Goal: Task Accomplishment & Management: Use online tool/utility

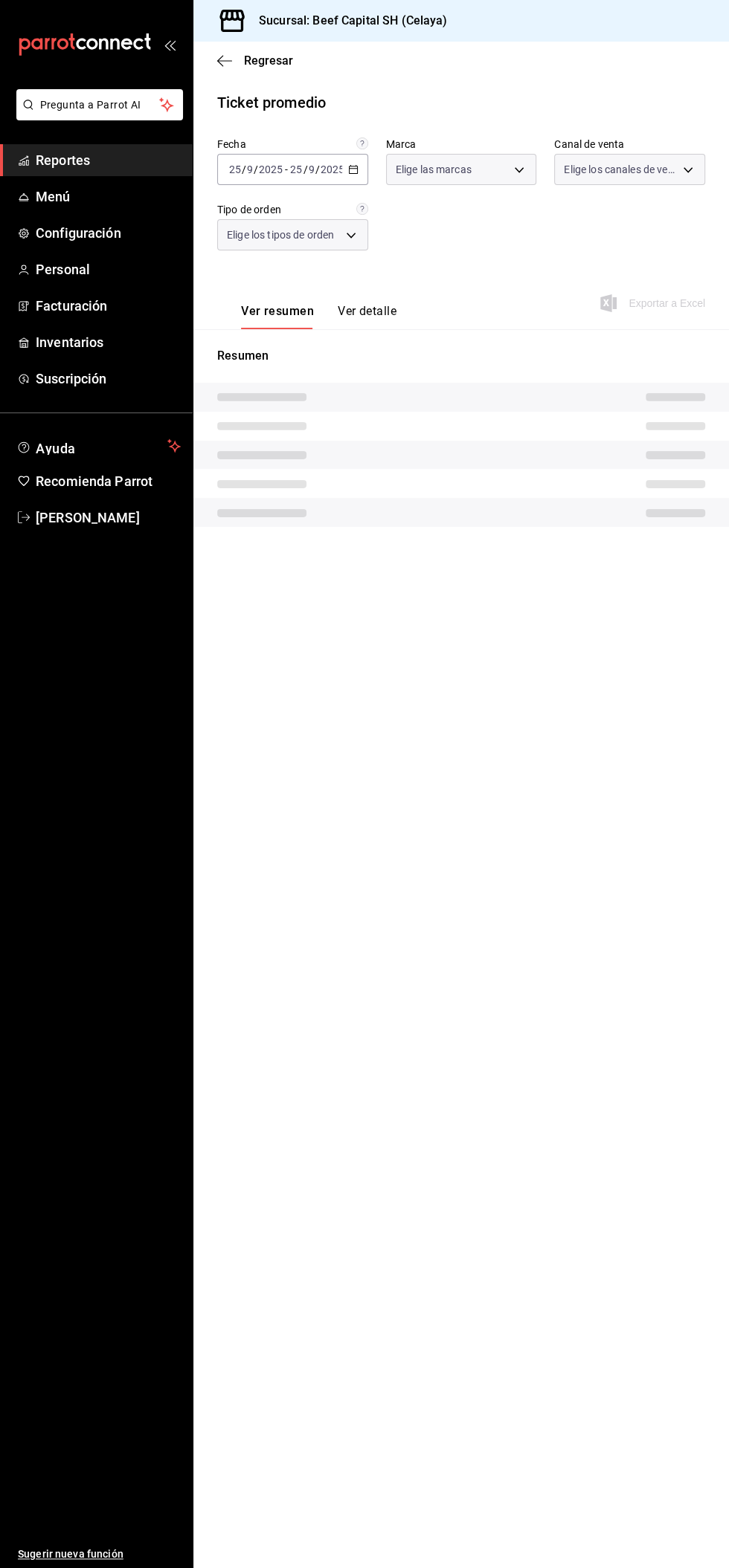
type input "e3bbe20f-edfc-40c7-bd32-db162cca2159"
type input "PARROT,UBER_EATS,RAPPI,DIDI_FOOD,ONLINE"
type input "40c5e683-75c1-4936-9801-c6bf14473bce,58ee068f-dacd-4c7e-9bc8-8f64a77bc431,7e2e8…"
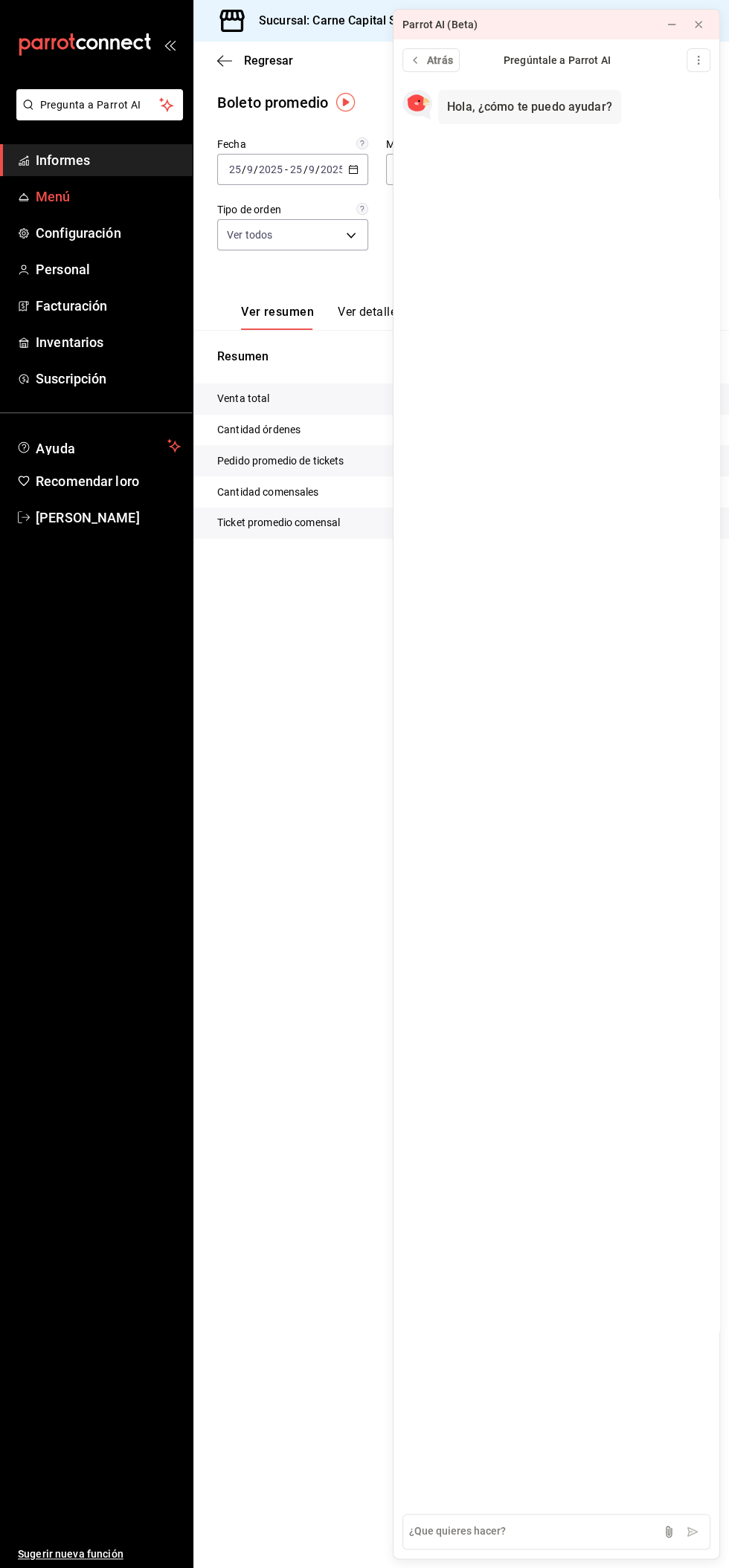
click at [76, 190] on span "Menú" at bounding box center [108, 196] width 145 height 20
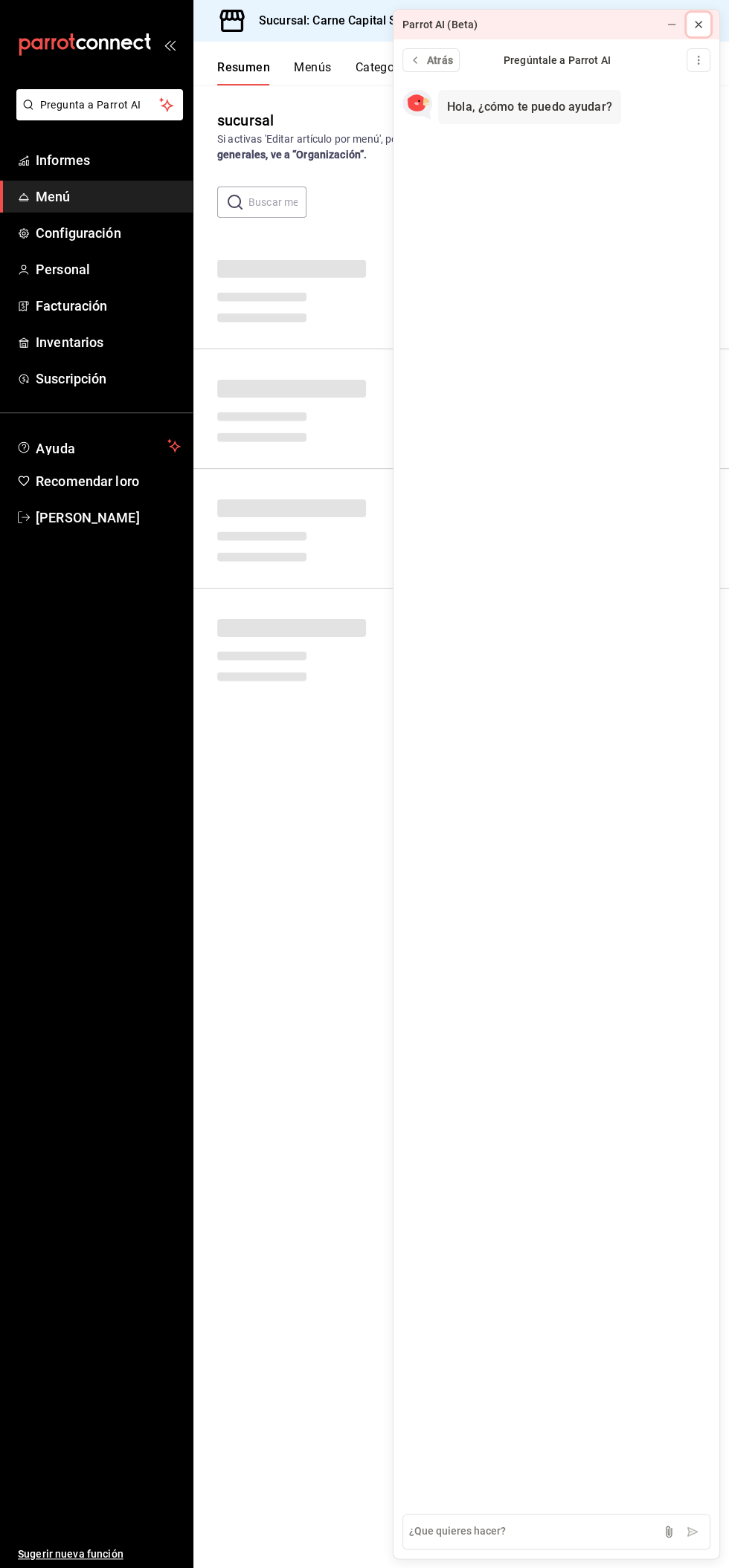
click at [696, 22] on icon at bounding box center [698, 25] width 6 height 6
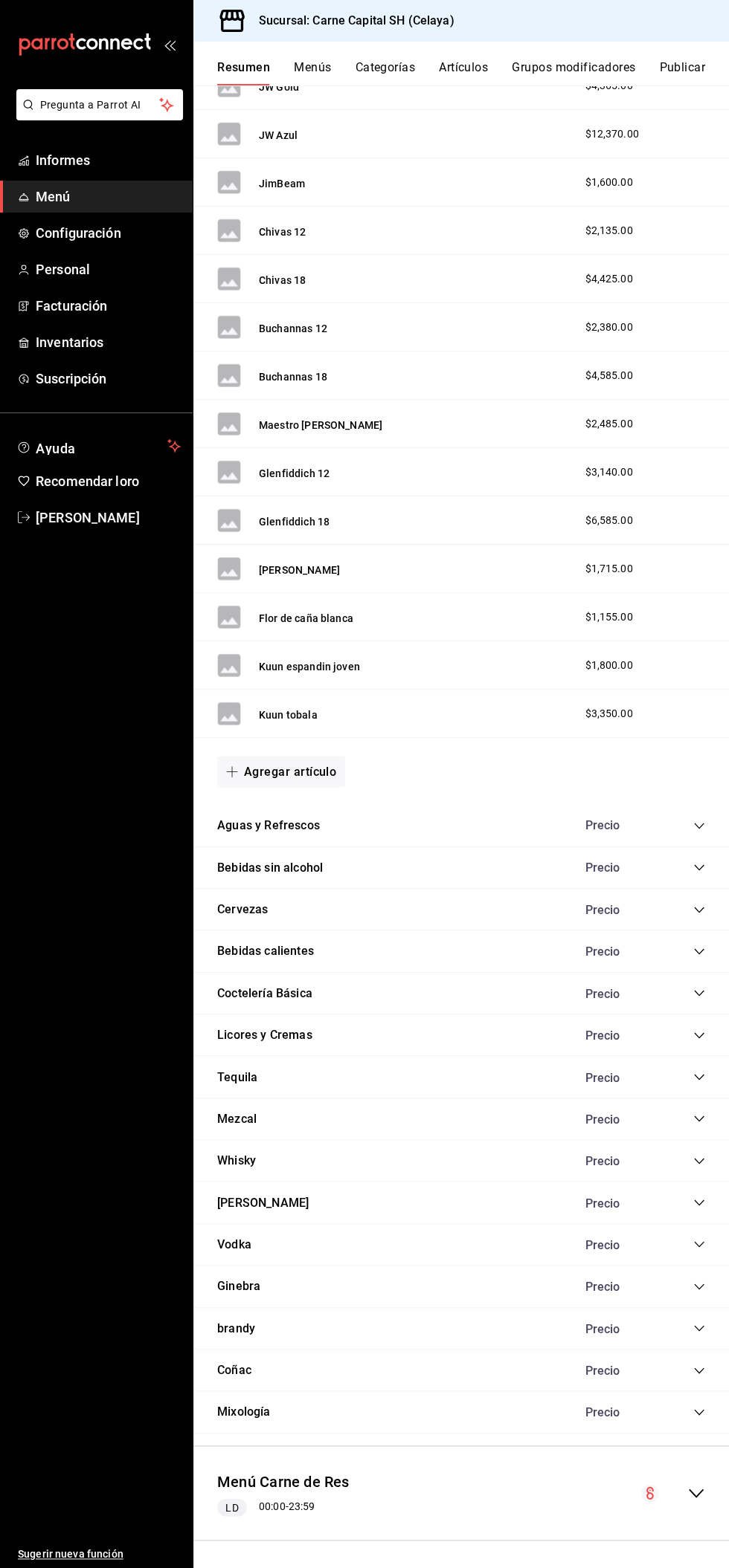
scroll to position [5017, 0]
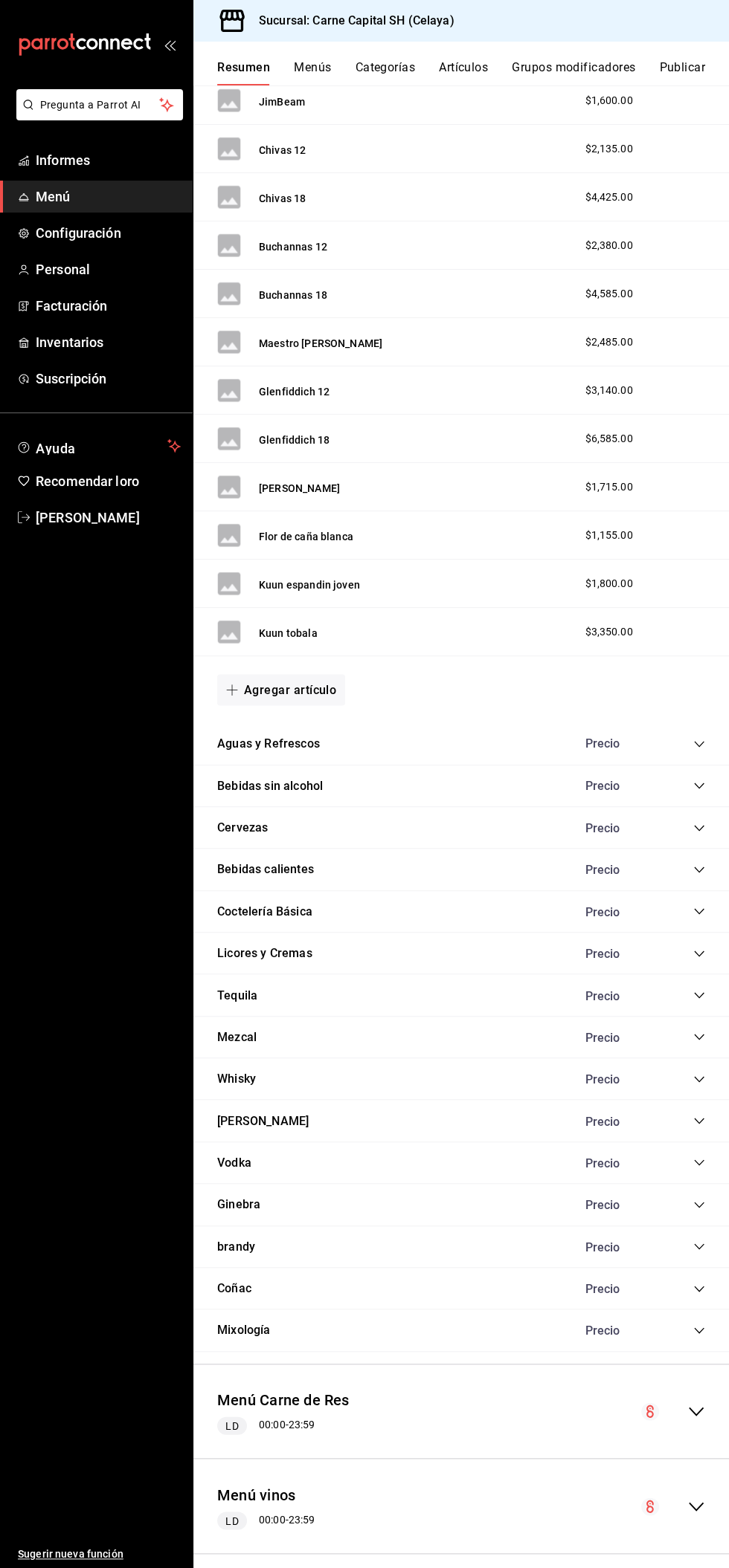
click at [701, 1502] on icon "colapsar-fila-del-menú" at bounding box center [696, 1506] width 15 height 9
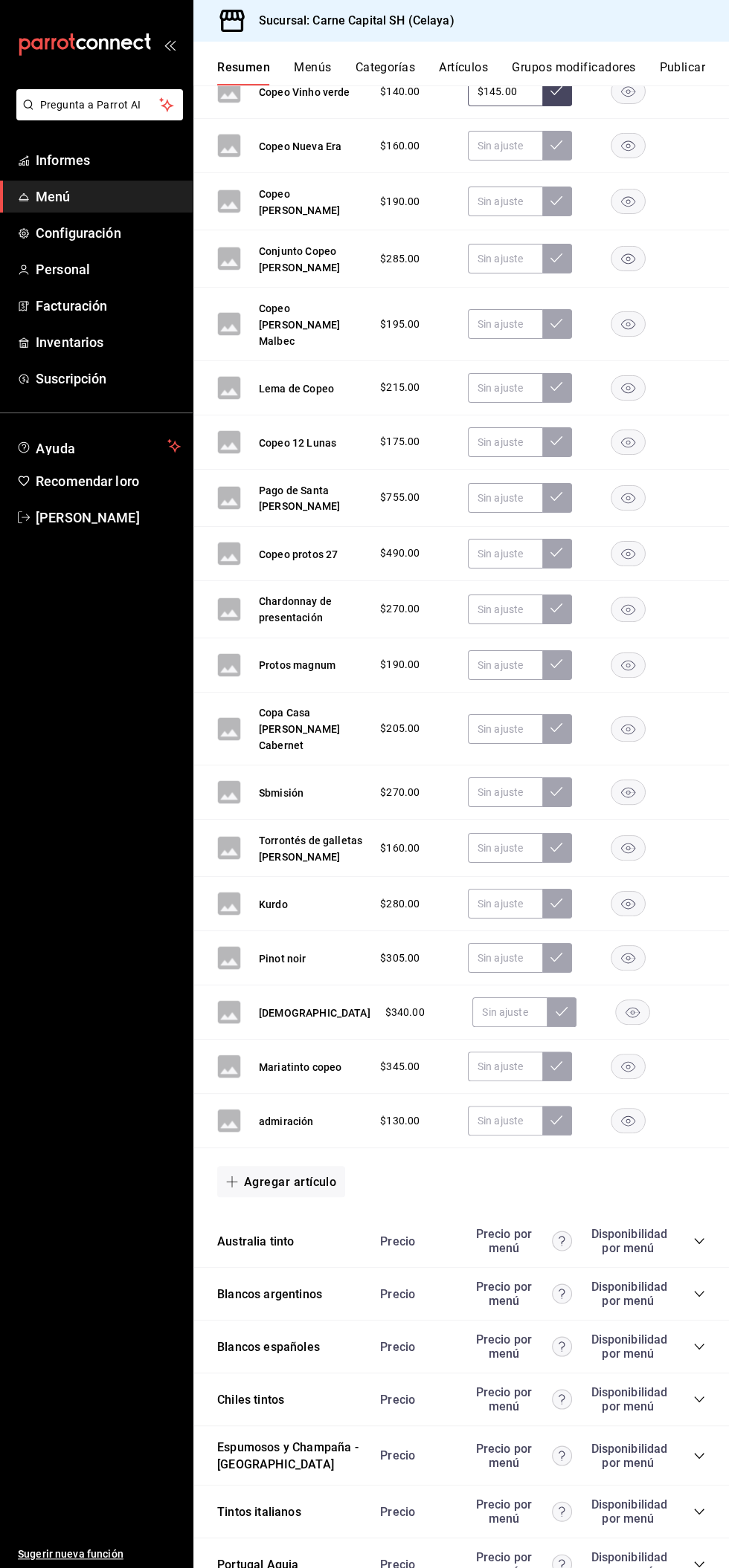
scroll to position [7196, 0]
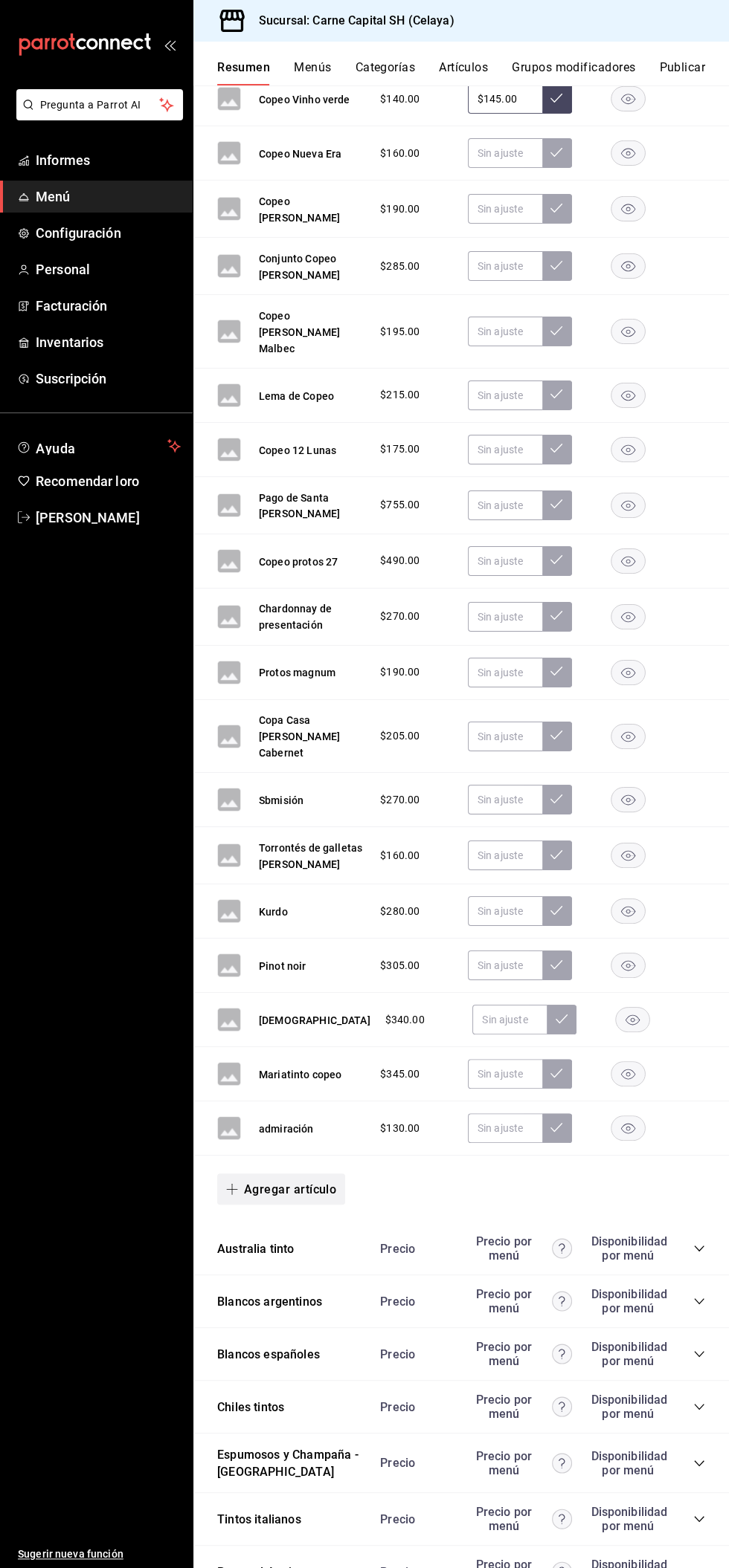
click at [316, 1182] on font "Agregar artículo" at bounding box center [290, 1188] width 92 height 14
click at [302, 1172] on font "Artículo nuevo" at bounding box center [269, 1173] width 68 height 11
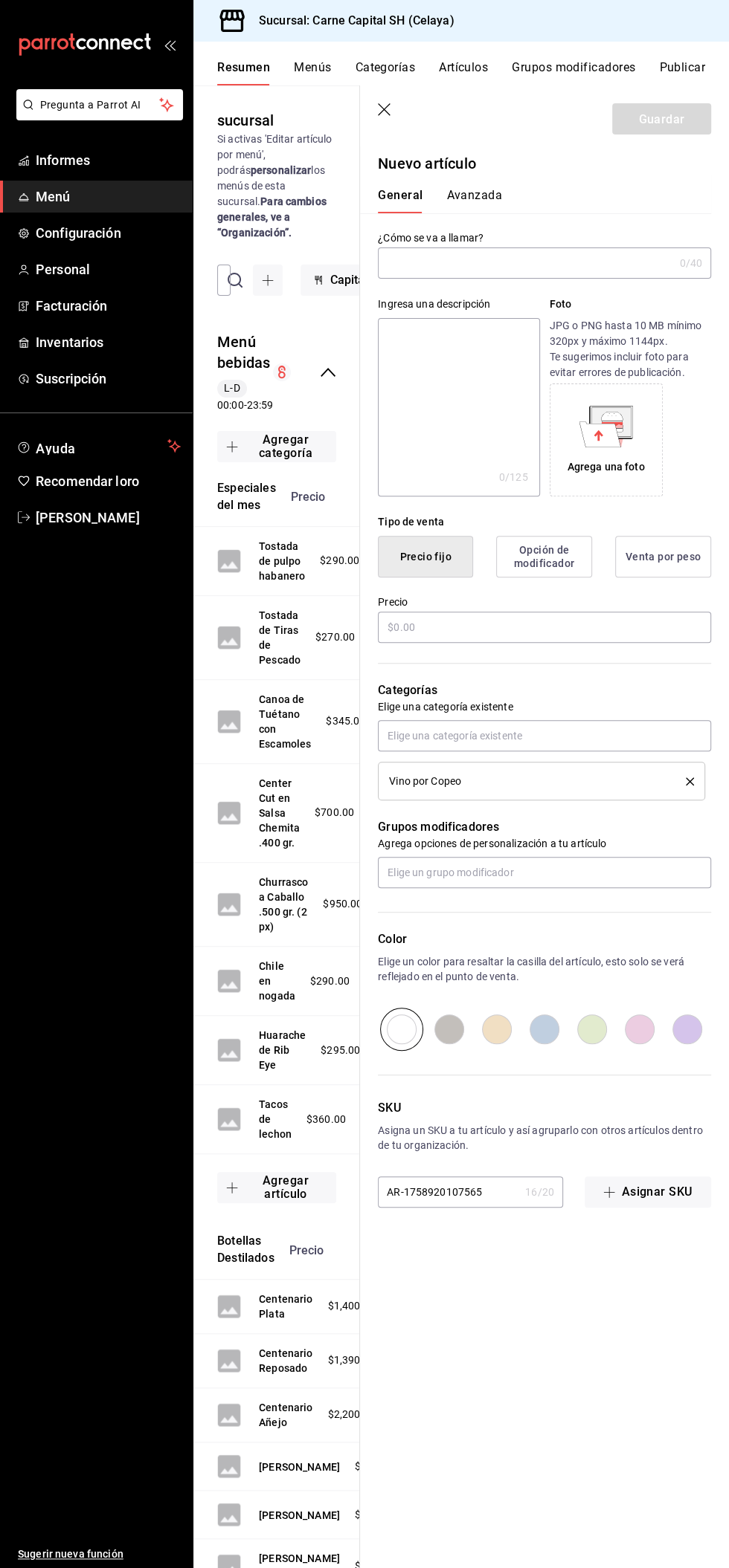
click at [509, 256] on input "text" at bounding box center [525, 263] width 296 height 30
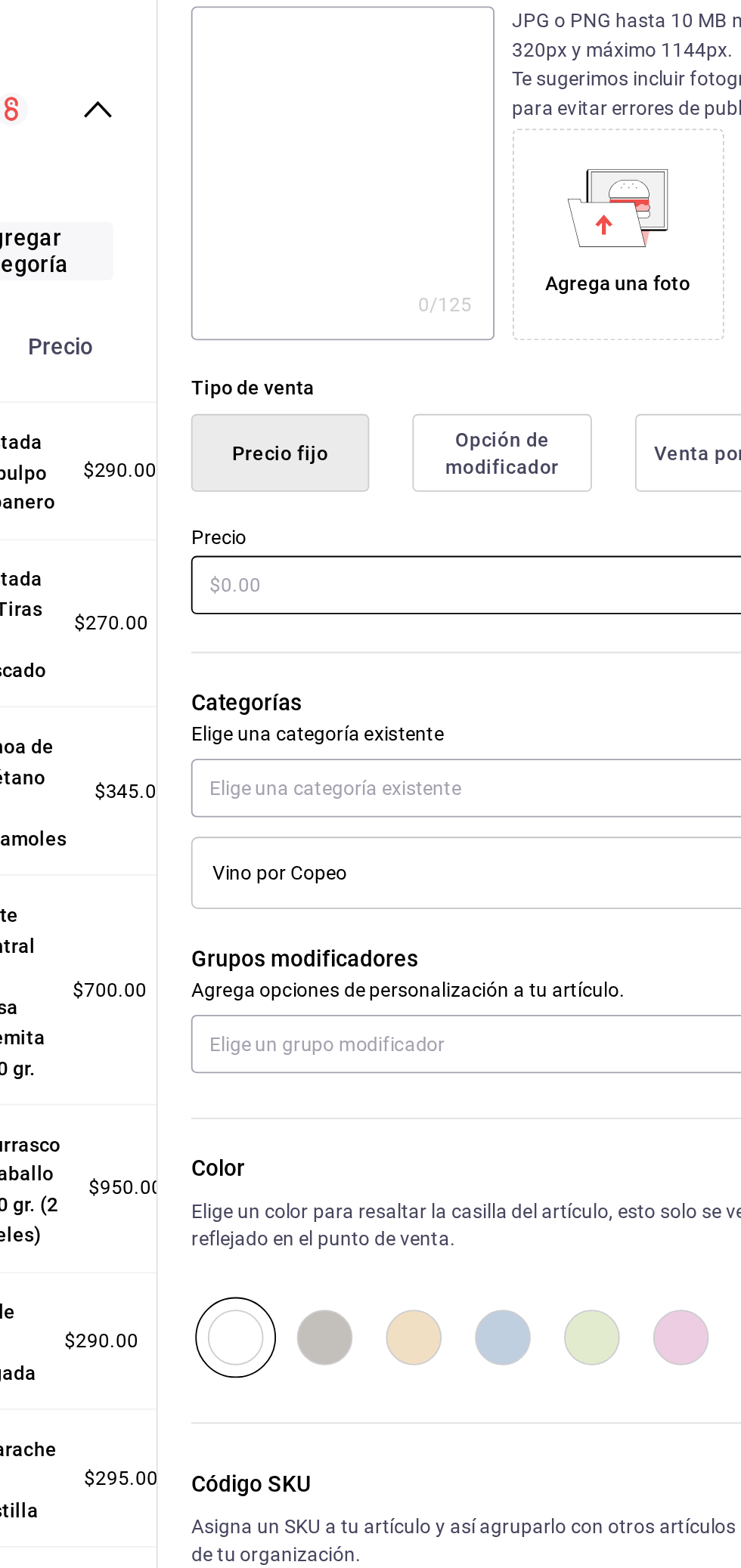
type input "Rexabel"
click at [453, 637] on input "text" at bounding box center [553, 638] width 338 height 32
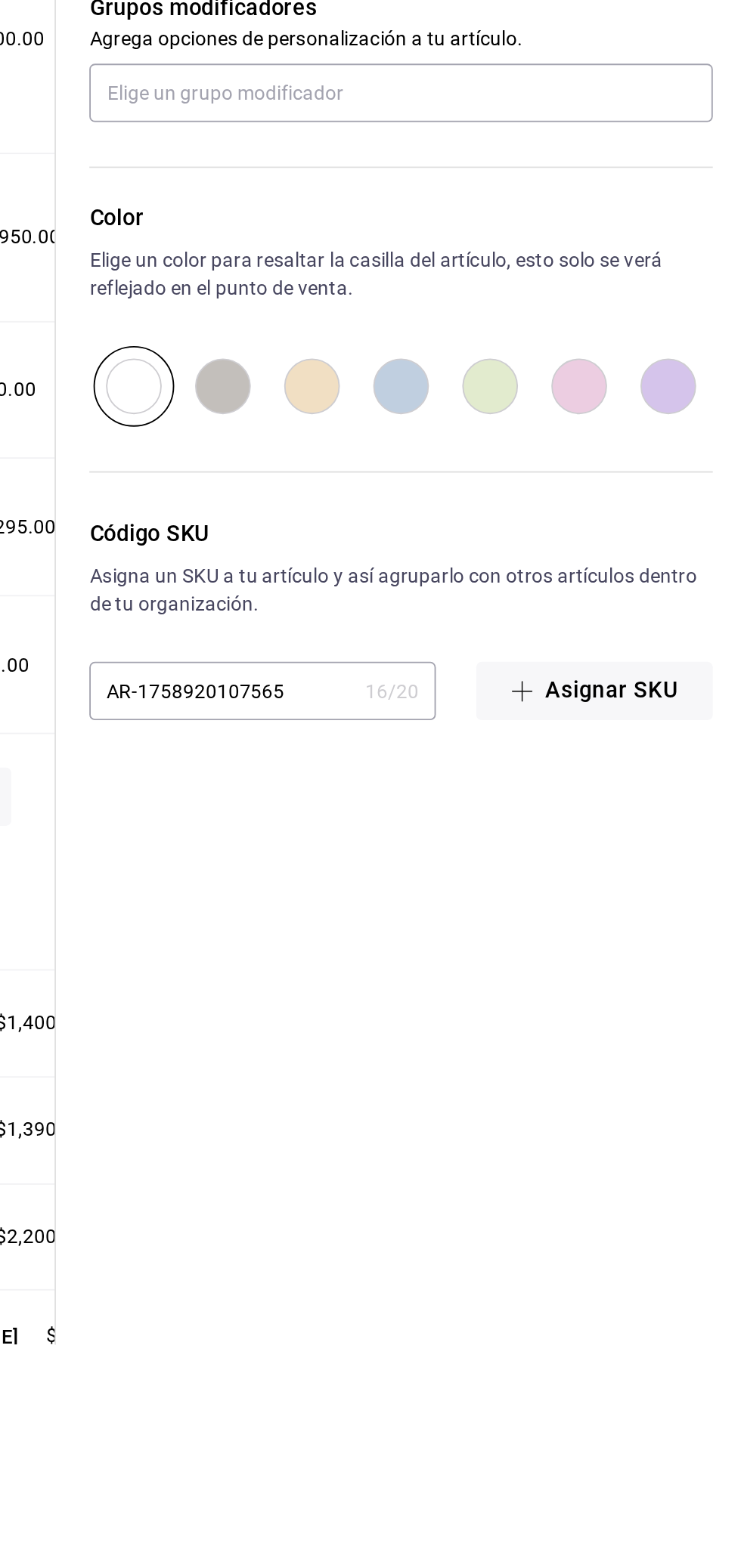
type input "$195.00"
click at [604, 1050] on input "radio" at bounding box center [602, 1047] width 49 height 44
radio input "true"
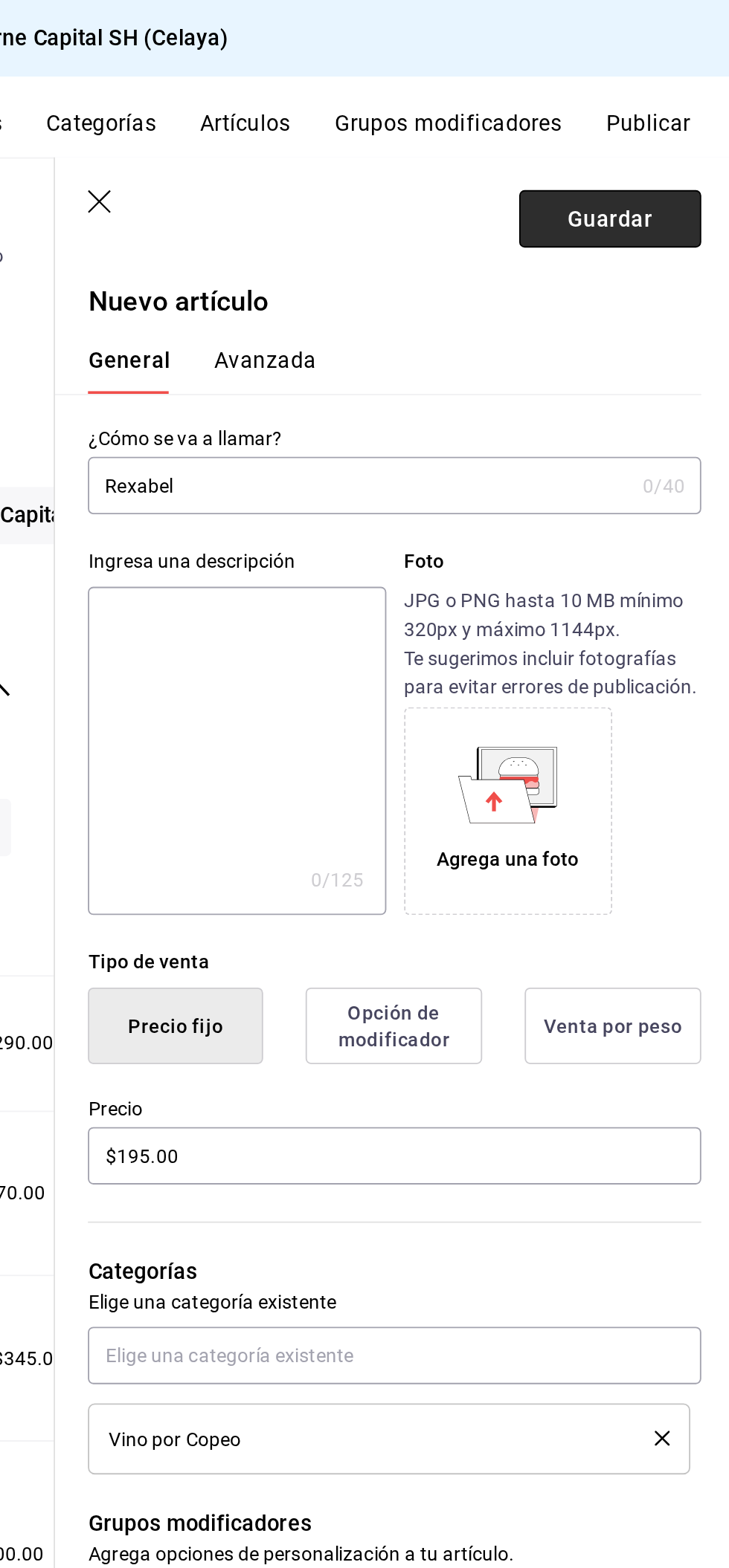
click at [666, 125] on font "Guardar" at bounding box center [661, 119] width 46 height 14
